Goal: Transaction & Acquisition: Obtain resource

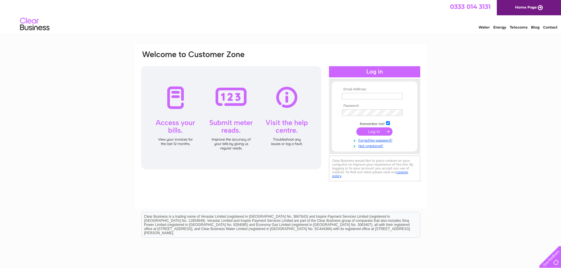
type input "purchase@totallywicked.co.uk"
click at [378, 133] on input "submit" at bounding box center [374, 131] width 36 height 8
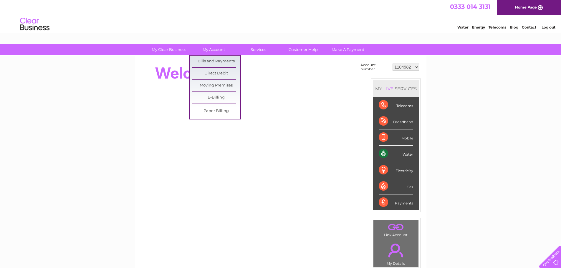
drag, startPoint x: 217, startPoint y: 60, endPoint x: 380, endPoint y: 60, distance: 163.3
click at [217, 60] on link "Bills and Payments" at bounding box center [216, 62] width 49 height 12
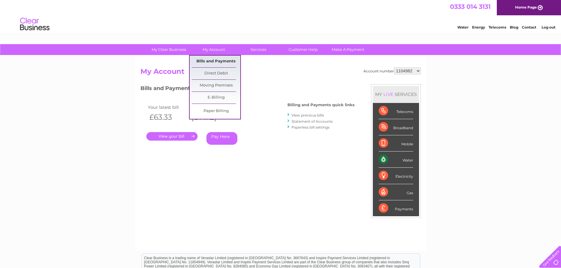
click at [209, 60] on link "Bills and Payments" at bounding box center [216, 62] width 49 height 12
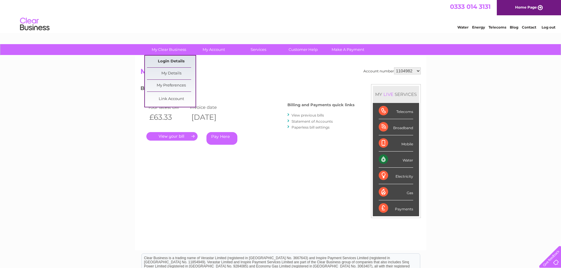
click at [170, 62] on link "Login Details" at bounding box center [171, 62] width 49 height 12
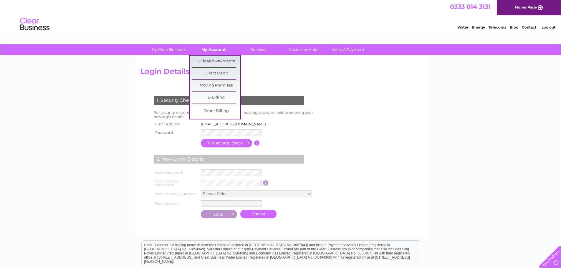
click at [213, 47] on link "My Account" at bounding box center [213, 49] width 49 height 11
click at [220, 61] on link "Bills and Payments" at bounding box center [216, 62] width 49 height 12
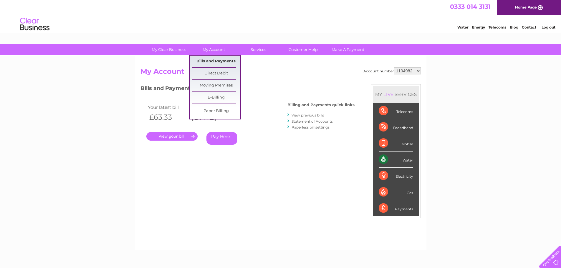
click at [205, 58] on link "Bills and Payments" at bounding box center [216, 62] width 49 height 12
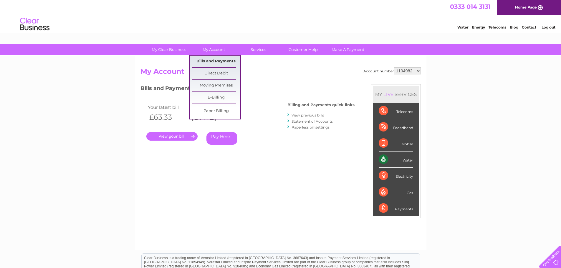
click at [226, 61] on link "Bills and Payments" at bounding box center [216, 62] width 49 height 12
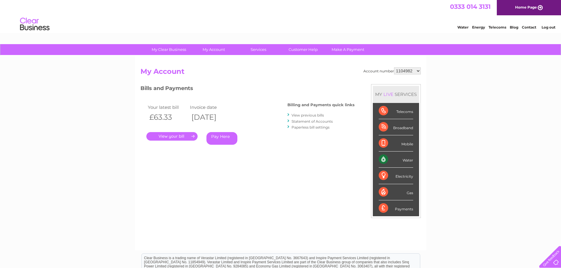
click at [164, 135] on link "." at bounding box center [171, 136] width 51 height 9
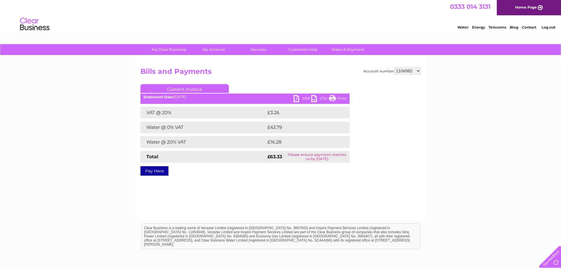
click at [297, 97] on link "PDF" at bounding box center [302, 99] width 18 height 9
click at [409, 72] on select "1104982 30277995 30282426 30282839 30312363 30317015" at bounding box center [407, 70] width 27 height 7
select select "30277995"
click at [394, 67] on select "1104982 30277995 30282426 30282839 30312363 30317015" at bounding box center [407, 70] width 27 height 7
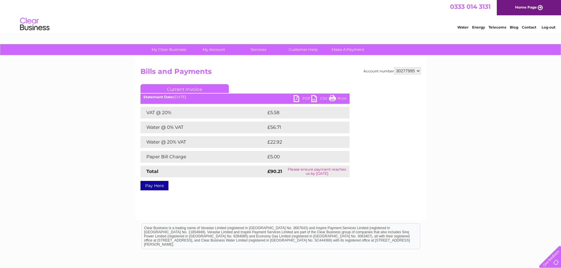
click at [297, 97] on link "PDF" at bounding box center [302, 99] width 18 height 9
click at [419, 71] on select "1104982 30277995 30282426 30282839 30312363 30317015" at bounding box center [407, 70] width 27 height 7
select select "30282426"
click at [394, 67] on select "1104982 30277995 30282426 30282839 30312363 30317015" at bounding box center [407, 70] width 27 height 7
click at [96, 70] on div "My Clear Business Login Details My Details My Preferences Link Account My Accou…" at bounding box center [280, 182] width 561 height 277
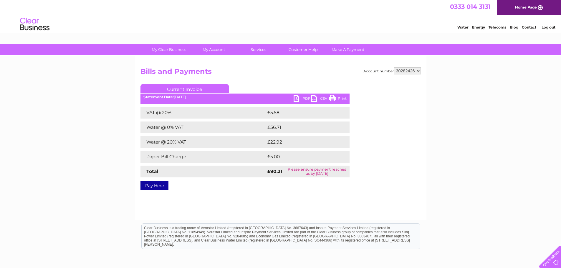
click at [298, 98] on link "PDF" at bounding box center [302, 99] width 18 height 9
click at [403, 73] on select "1104982 30277995 30282426 30282839 30312363 30317015" at bounding box center [407, 70] width 27 height 7
click at [394, 67] on select "1104982 30277995 30282426 30282839 30312363 30317015" at bounding box center [407, 70] width 27 height 7
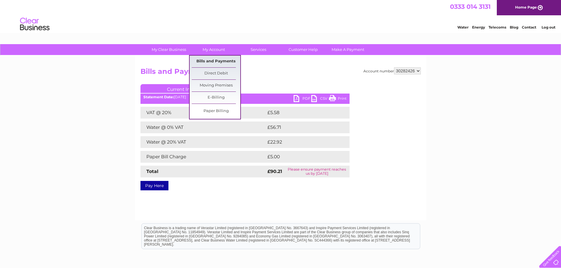
click at [215, 60] on link "Bills and Payments" at bounding box center [216, 62] width 49 height 12
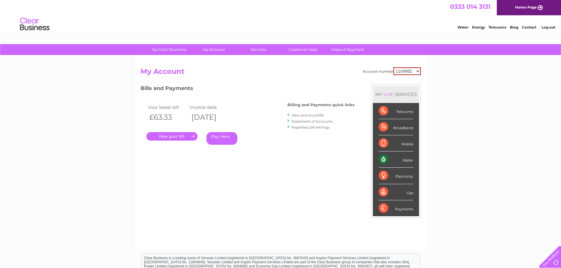
click at [409, 70] on select "1104982 30277995 30282426 30282839 30312363 30317015" at bounding box center [406, 71] width 27 height 8
select select "30282426"
click at [393, 67] on select "1104982 30277995 30282426 30282839 30312363 30317015" at bounding box center [406, 71] width 27 height 8
click at [169, 135] on link "." at bounding box center [171, 136] width 51 height 9
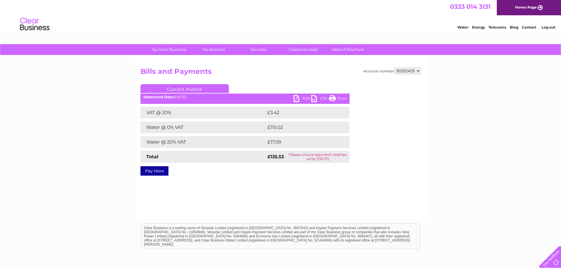
click at [299, 98] on link "PDF" at bounding box center [302, 99] width 18 height 9
click at [410, 72] on select "1104982 30277995 30282426 30282839 30312363 30317015" at bounding box center [407, 70] width 27 height 7
select select "30282839"
click at [394, 67] on select "1104982 30277995 30282426 30282839 30312363 30317015" at bounding box center [407, 70] width 27 height 7
click at [297, 96] on link "PDF" at bounding box center [302, 99] width 18 height 9
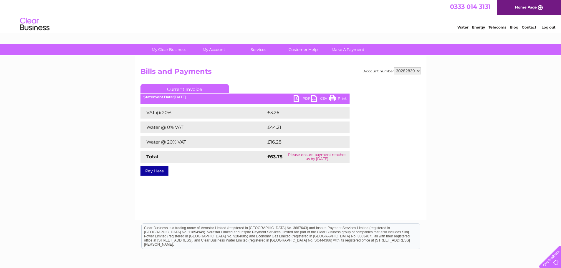
click at [418, 70] on select "1104982 30277995 30282426 30282839 30312363 30317015" at bounding box center [407, 70] width 27 height 7
select select "30312363"
click at [394, 67] on select "1104982 30277995 30282426 30282839 30312363 30317015" at bounding box center [407, 70] width 27 height 7
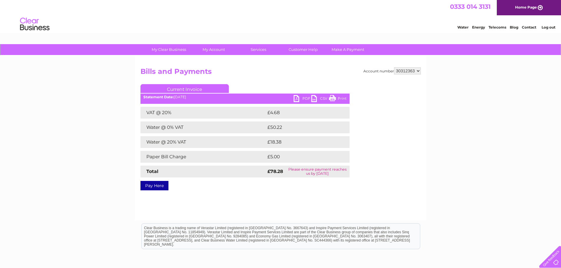
click at [297, 97] on link "PDF" at bounding box center [302, 99] width 18 height 9
click at [414, 71] on select "1104982 30277995 30282426 30282839 30312363 30317015" at bounding box center [407, 70] width 27 height 7
select select "30317015"
click at [394, 67] on select "1104982 30277995 30282426 30282839 30312363 30317015" at bounding box center [407, 70] width 27 height 7
click at [301, 99] on link "PDF" at bounding box center [302, 99] width 18 height 9
